Goal: Transaction & Acquisition: Purchase product/service

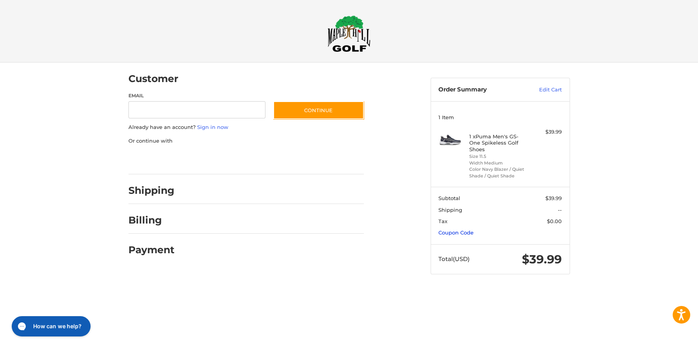
click at [450, 232] on link "Coupon Code" at bounding box center [455, 232] width 35 height 6
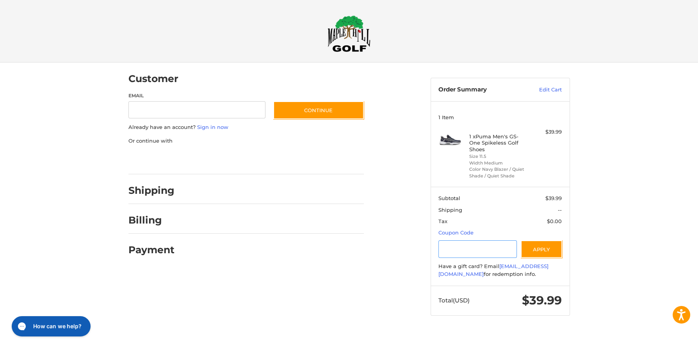
click at [450, 249] on input "Gift Certificate or Coupon Code" at bounding box center [477, 249] width 78 height 18
type input "*******"
click at [539, 249] on button "Apply" at bounding box center [541, 249] width 41 height 18
